Goal: Task Accomplishment & Management: Manage account settings

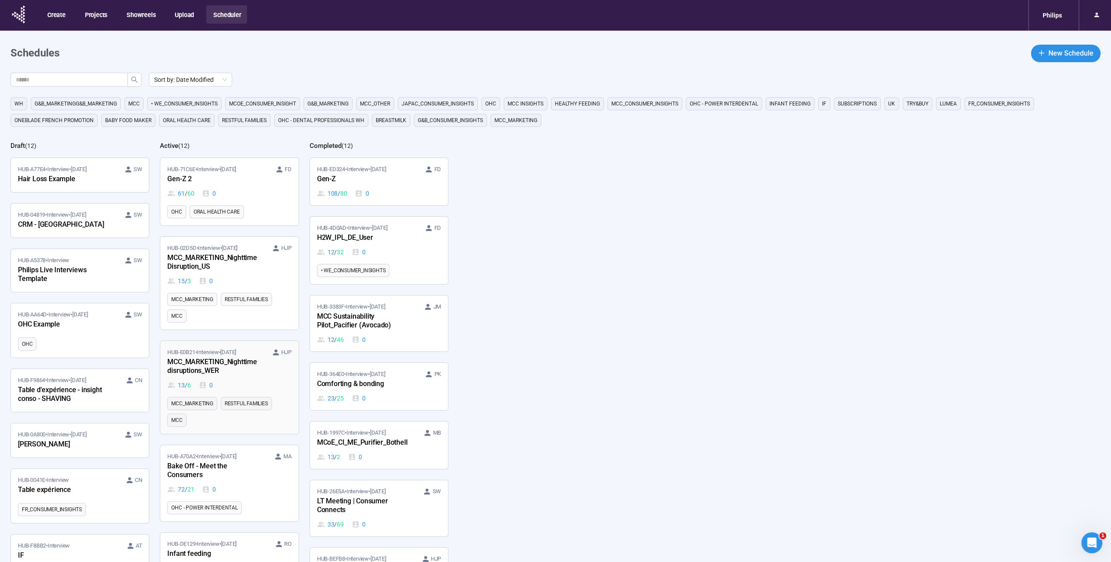
scroll to position [131, 0]
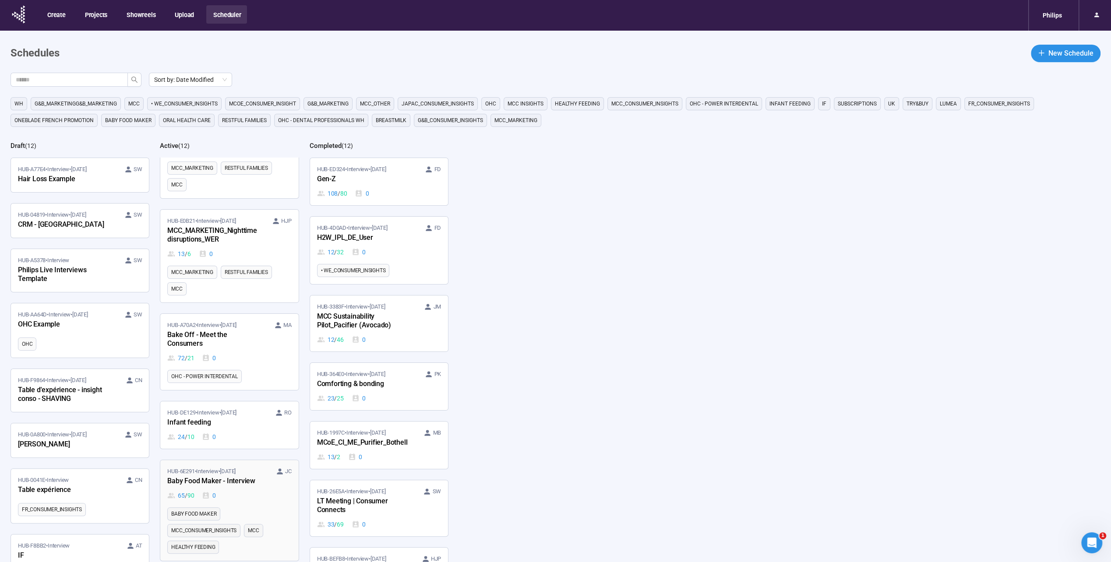
click at [245, 476] on div "Baby Food Maker - Interview" at bounding box center [215, 481] width 96 height 11
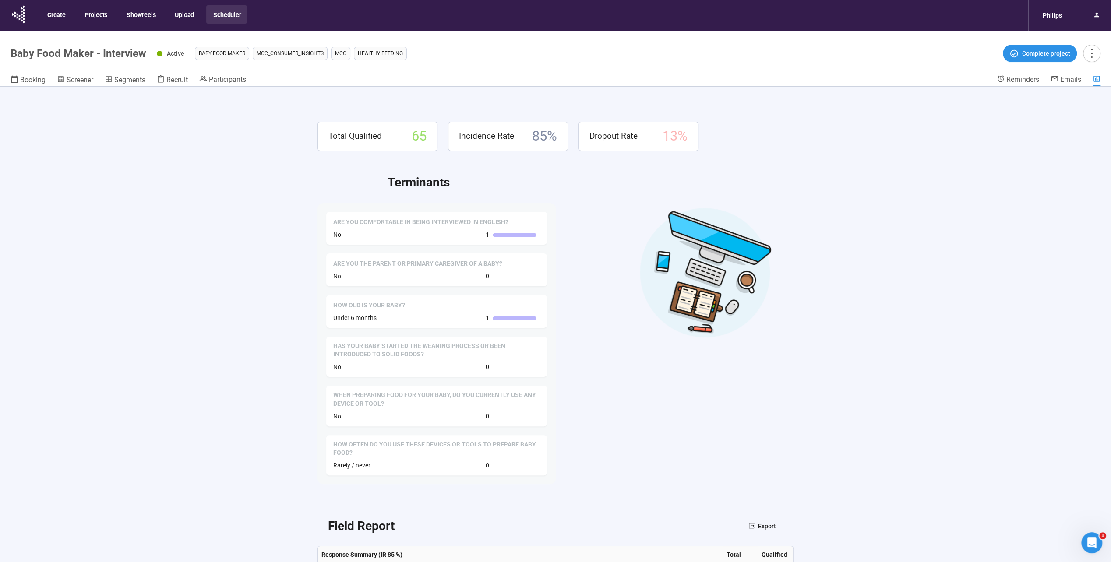
click at [229, 214] on div "Total Qualified 65 Incidence Rate 85 % Dropout Rate 13 % Terminants Are you com…" at bounding box center [555, 340] width 1111 height 506
click at [185, 83] on span "Recruit" at bounding box center [176, 80] width 21 height 8
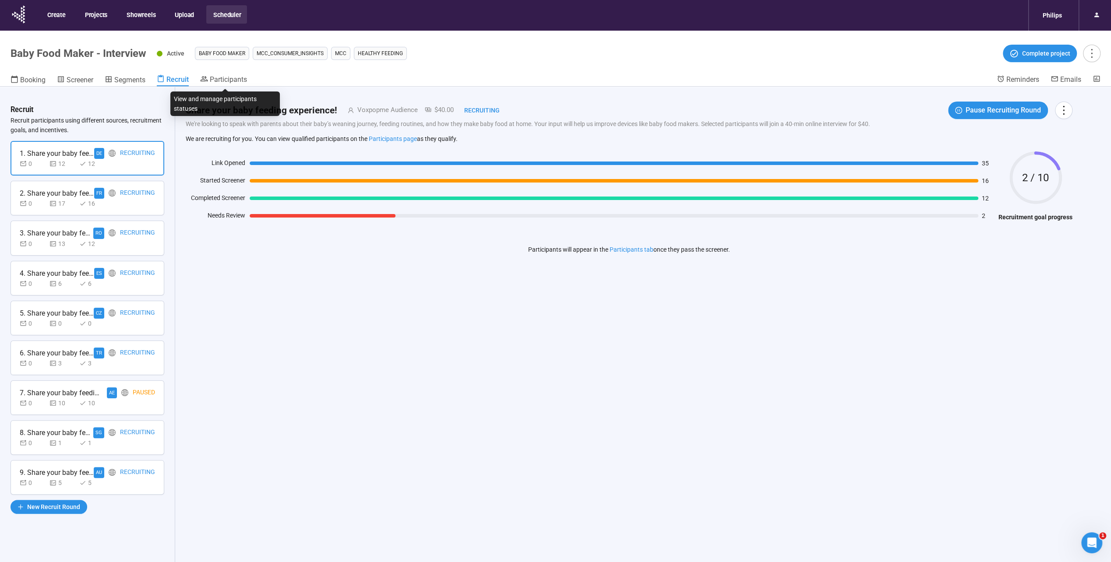
click at [222, 86] on div "Participants" at bounding box center [223, 80] width 47 height 11
click at [224, 83] on span "Participants" at bounding box center [228, 79] width 37 height 8
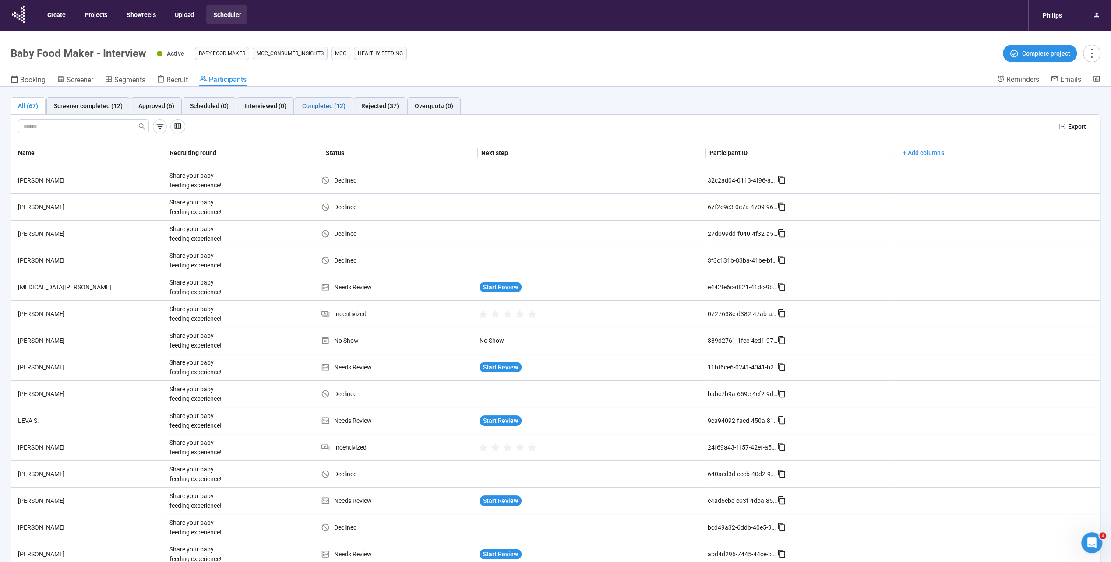
click at [327, 104] on div "Completed (12)" at bounding box center [323, 106] width 43 height 10
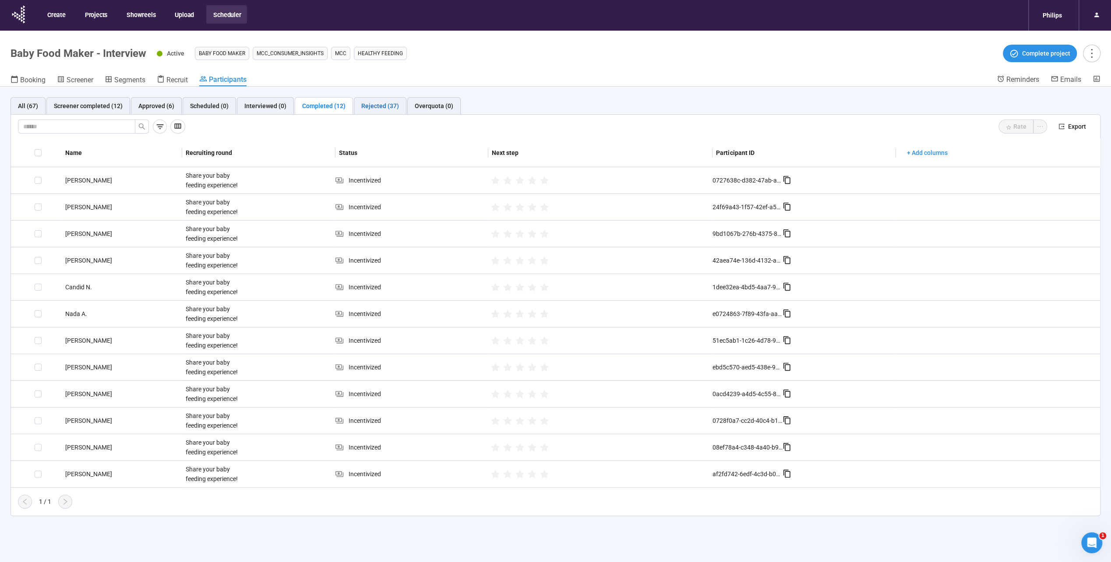
click at [369, 106] on div "Rejected (37)" at bounding box center [380, 106] width 38 height 10
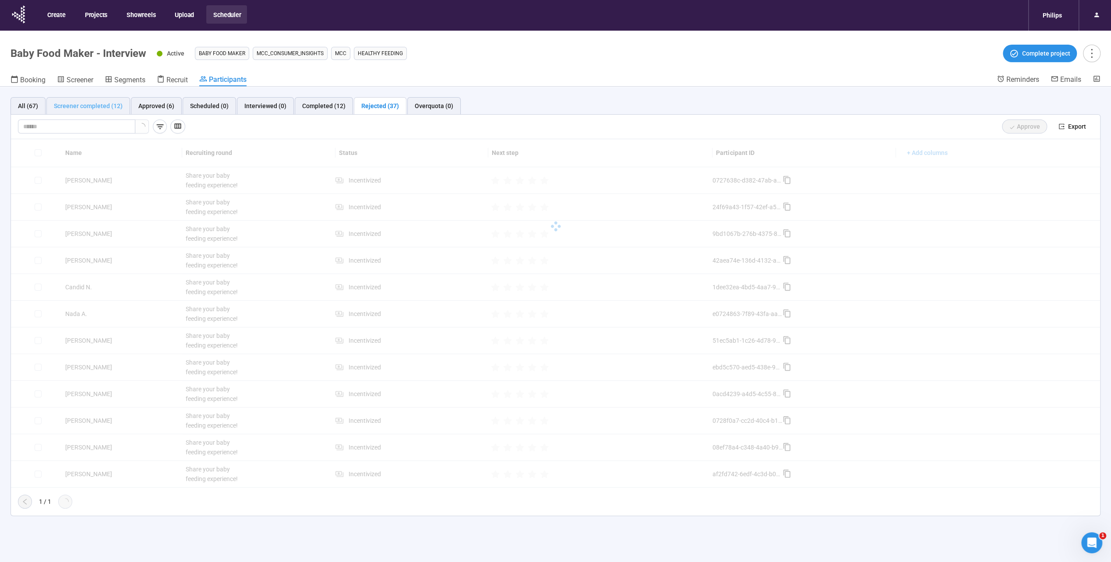
click at [105, 99] on div "Screener completed (12)" at bounding box center [88, 106] width 84 height 18
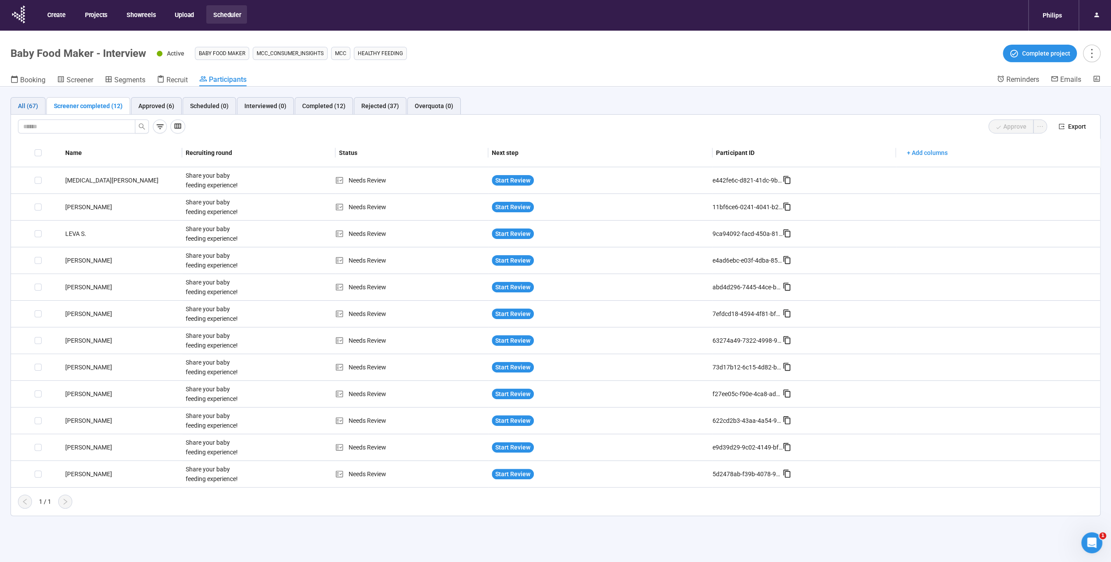
click at [33, 102] on div "All (67)" at bounding box center [28, 106] width 20 height 10
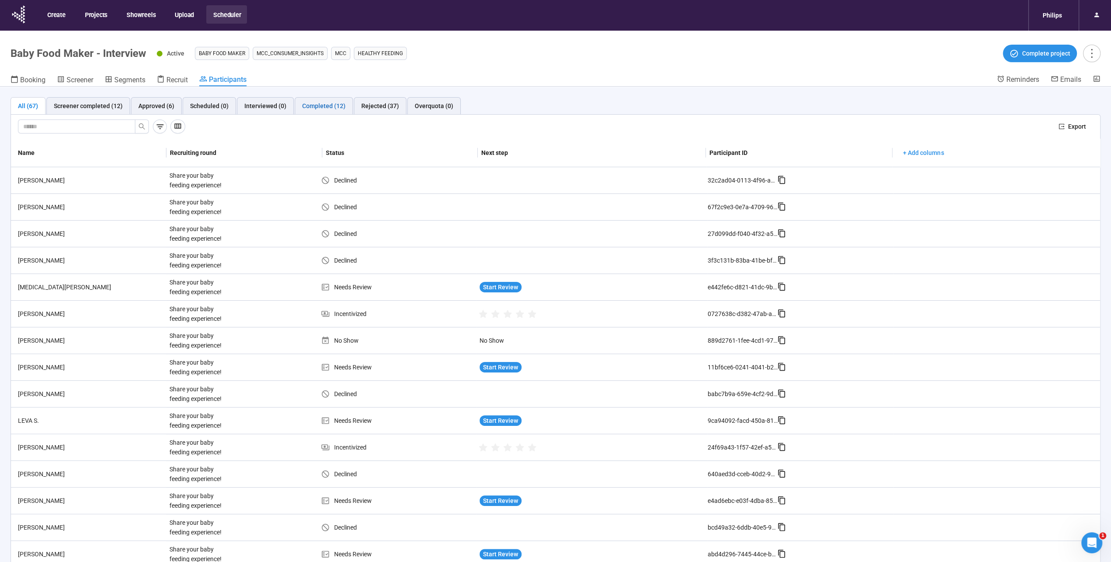
click at [335, 108] on div "Completed (12)" at bounding box center [323, 106] width 43 height 10
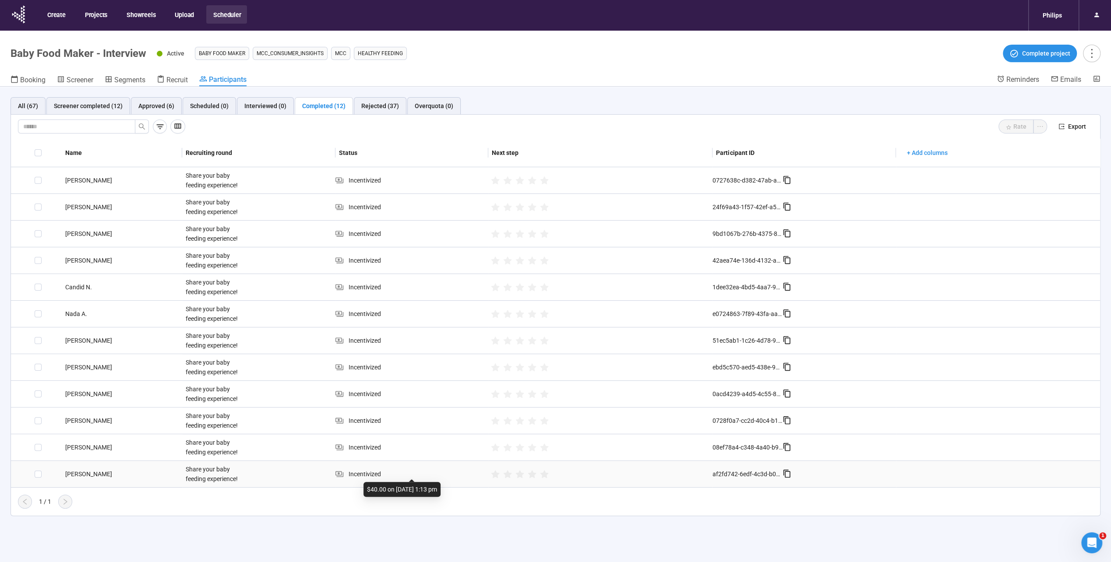
scroll to position [31, 0]
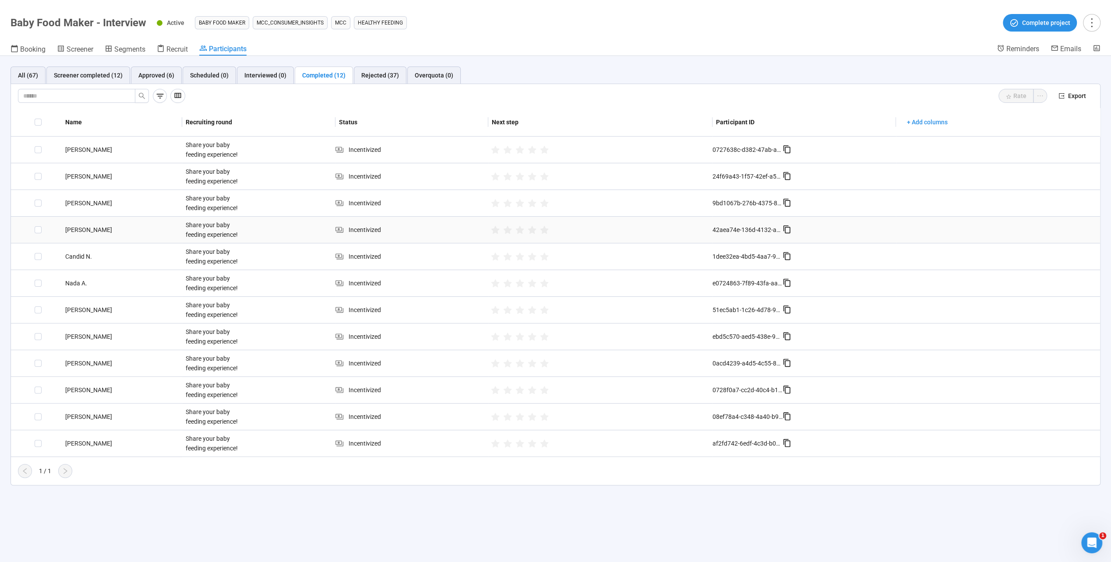
click at [30, 228] on td at bounding box center [36, 230] width 51 height 27
click at [36, 229] on span at bounding box center [38, 229] width 7 height 7
